Goal: Task Accomplishment & Management: Manage account settings

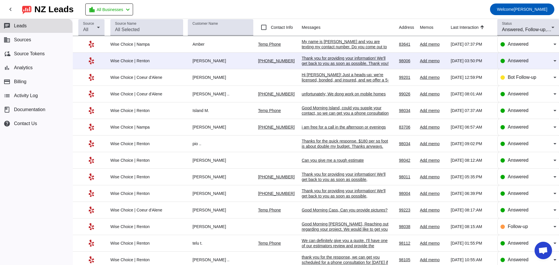
scroll to position [948, 0]
click at [11, 10] on mat-icon "chevron_left" at bounding box center [10, 9] width 7 height 7
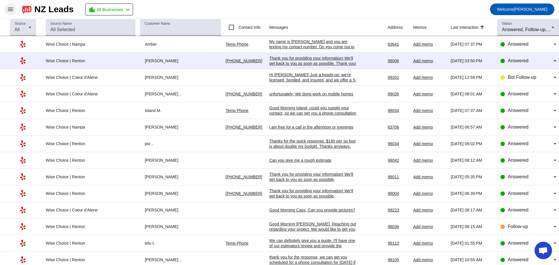
click at [10, 9] on mat-icon "menu" at bounding box center [10, 9] width 7 height 7
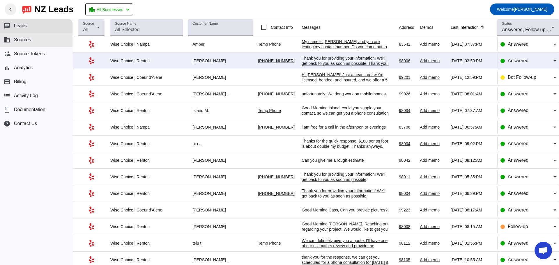
click at [20, 39] on span "Sources" at bounding box center [22, 39] width 17 height 5
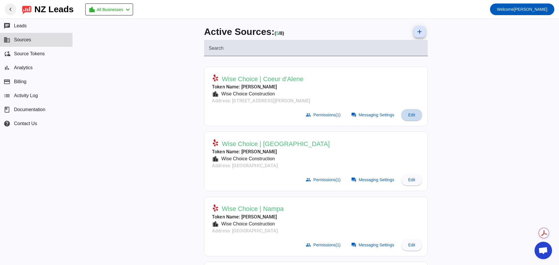
click at [412, 114] on span "Edit" at bounding box center [411, 115] width 7 height 5
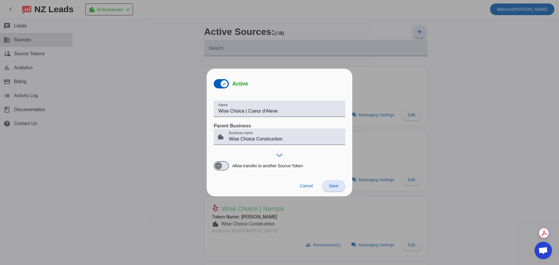
scroll to position [948, 0]
click at [221, 84] on span "button" at bounding box center [224, 83] width 7 height 7
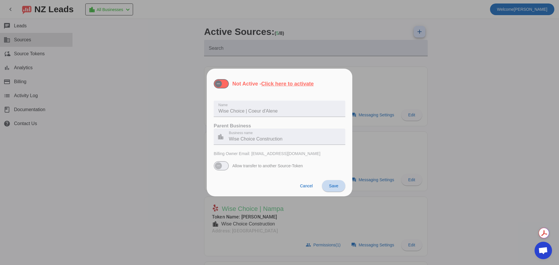
click at [326, 184] on span at bounding box center [333, 186] width 23 height 14
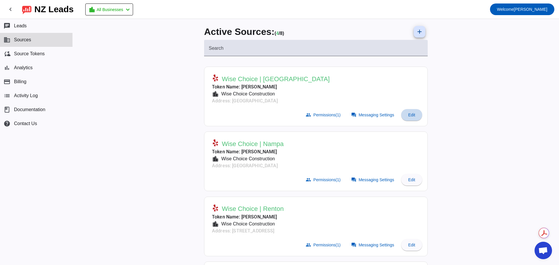
click at [410, 113] on span "Edit" at bounding box center [411, 115] width 7 height 5
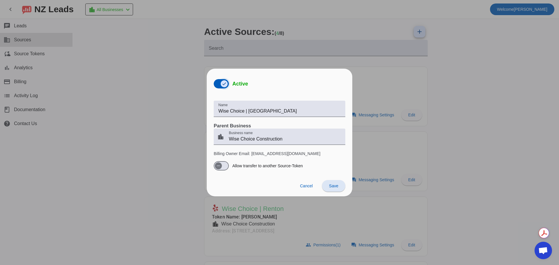
click at [219, 82] on span "button" at bounding box center [224, 84] width 12 height 12
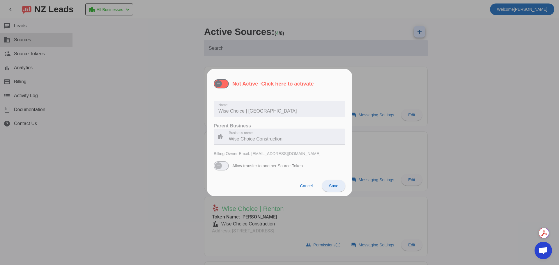
click at [329, 187] on span "Save" at bounding box center [333, 186] width 9 height 5
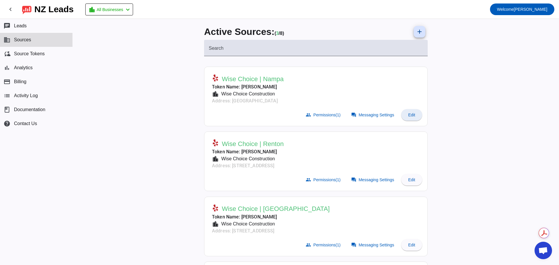
click at [405, 115] on span at bounding box center [411, 115] width 21 height 14
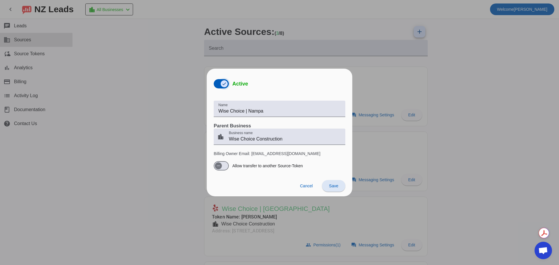
click at [217, 85] on span "button" at bounding box center [221, 83] width 15 height 9
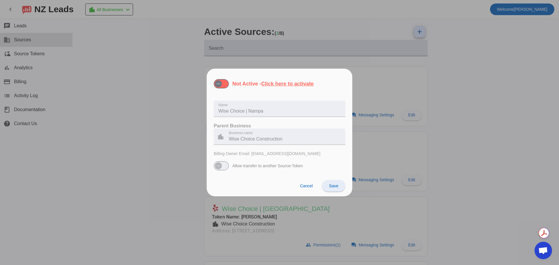
click at [332, 189] on span at bounding box center [333, 186] width 23 height 14
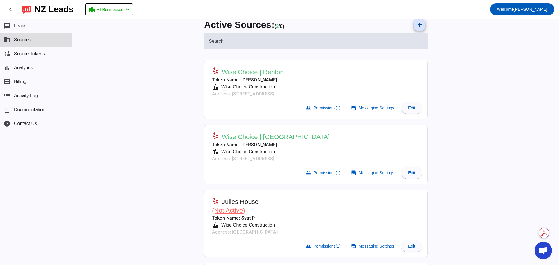
scroll to position [0, 0]
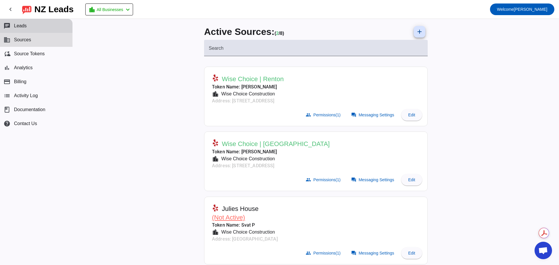
click at [26, 28] on span "Leads" at bounding box center [20, 25] width 13 height 5
